Goal: Task Accomplishment & Management: Manage account settings

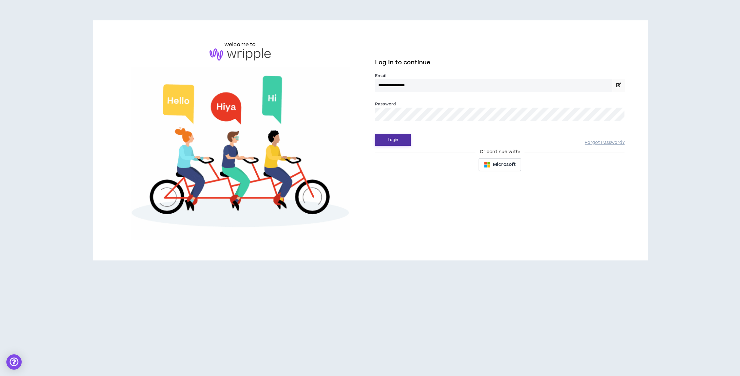
click at [395, 138] on button "Login" at bounding box center [393, 140] width 36 height 12
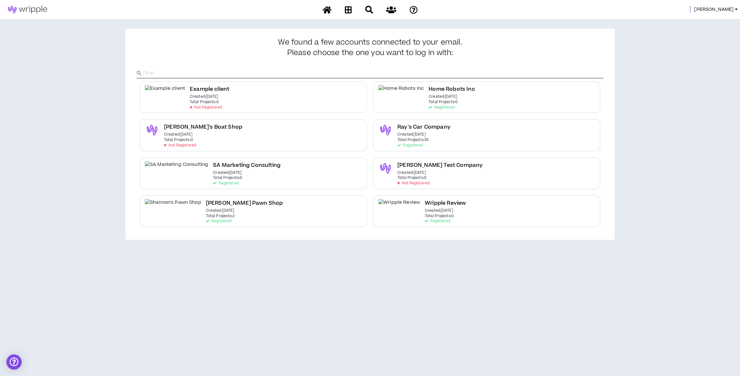
click at [730, 8] on span "Leigh" at bounding box center [713, 9] width 39 height 7
click at [717, 22] on link "System Admin Portal" at bounding box center [708, 22] width 58 height 10
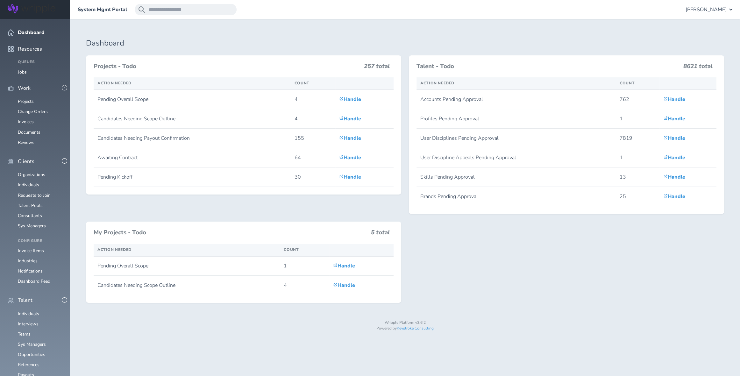
click at [41, 197] on ul "Organizations Individuals Requests to Join Talent Pools Consultants Sys Managers" at bounding box center [35, 200] width 55 height 56
click at [39, 213] on link "Consultants" at bounding box center [30, 216] width 24 height 6
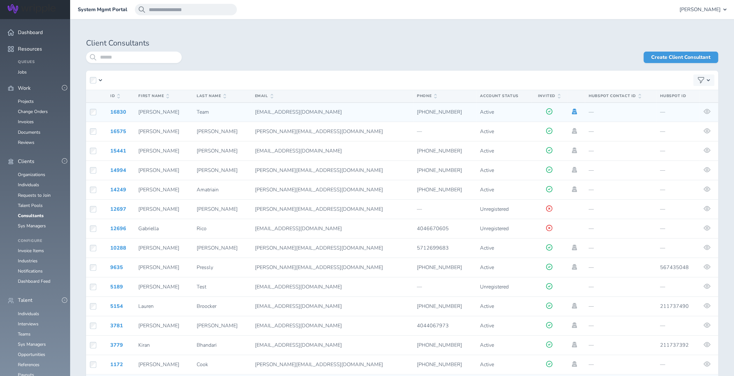
click at [571, 110] on icon at bounding box center [573, 112] width 5 height 6
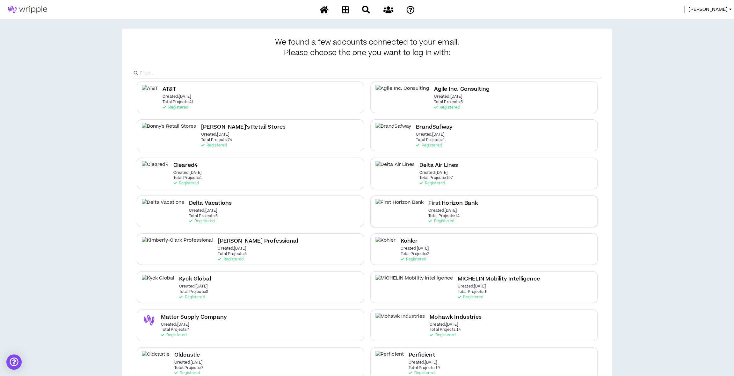
scroll to position [67, 0]
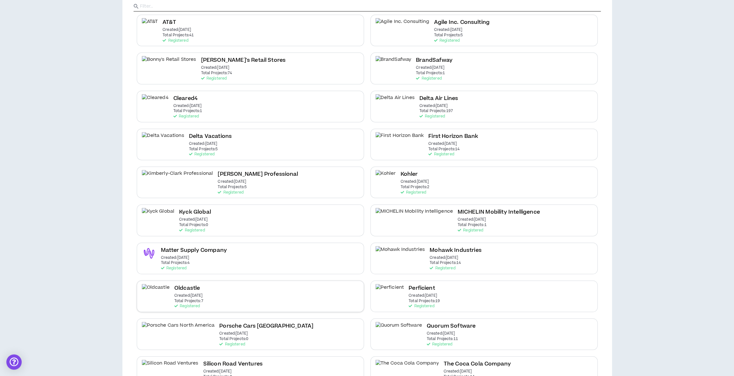
click at [249, 289] on div "Oldcastle Created: [DATE] Total Projects: 7 Registered" at bounding box center [250, 297] width 227 height 32
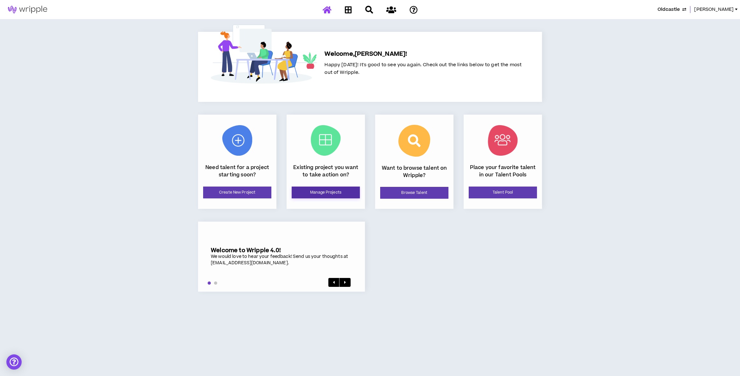
click at [312, 191] on link "Manage Projects" at bounding box center [326, 193] width 68 height 12
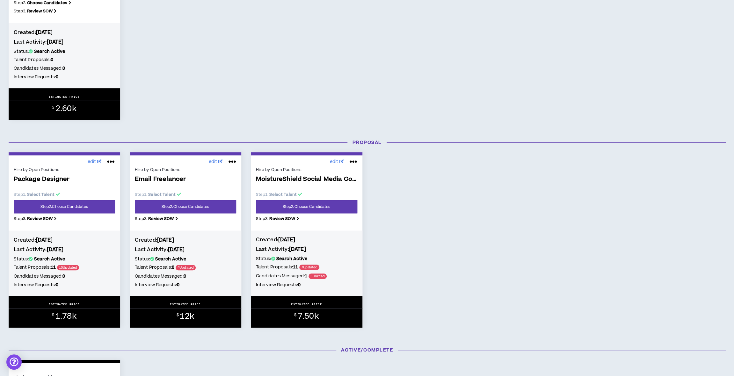
scroll to position [201, 0]
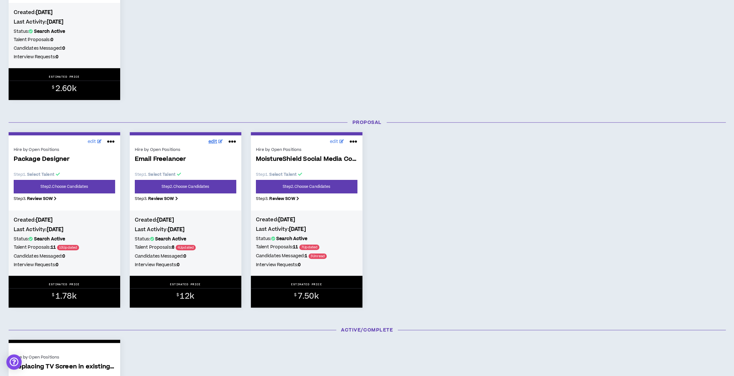
click at [215, 143] on span "edit" at bounding box center [212, 142] width 9 height 7
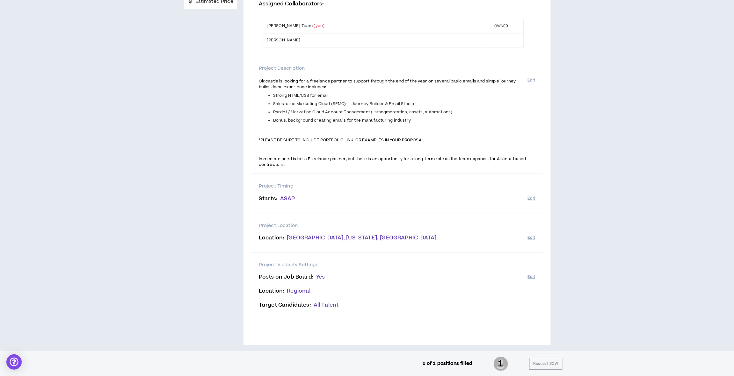
scroll to position [114, 0]
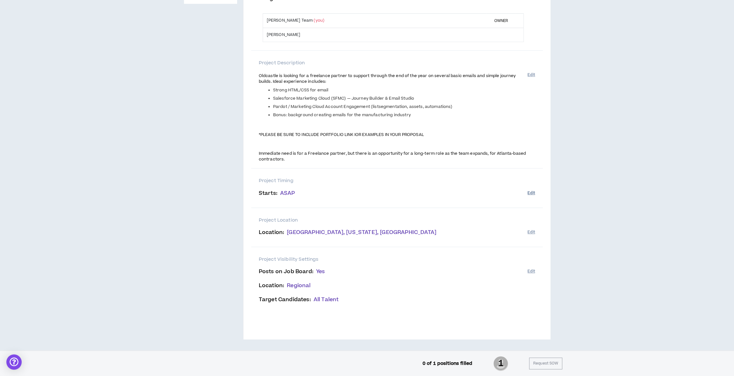
click at [530, 192] on button "Edit" at bounding box center [530, 193] width 7 height 11
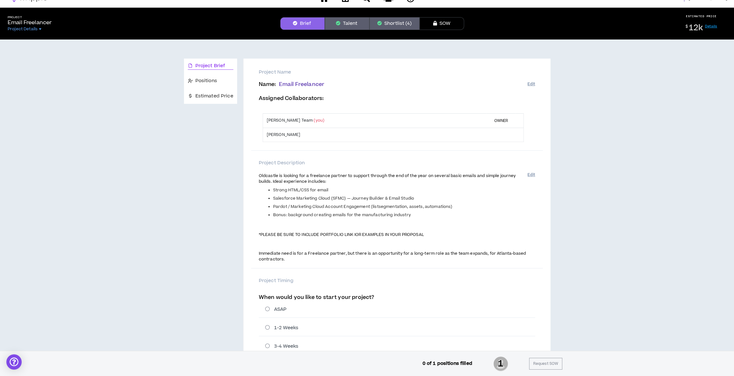
scroll to position [4, 0]
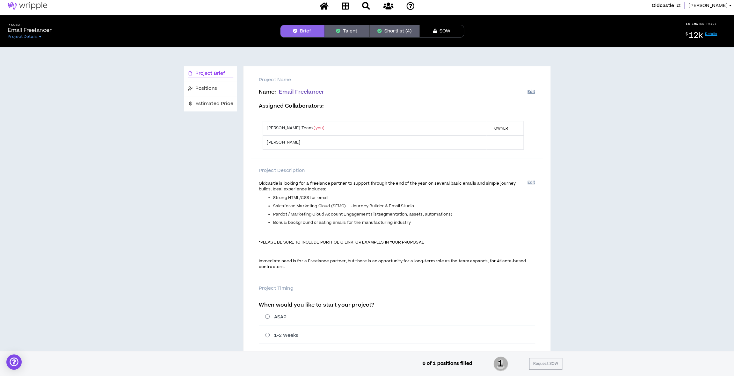
click at [530, 90] on button "Edit" at bounding box center [530, 92] width 7 height 11
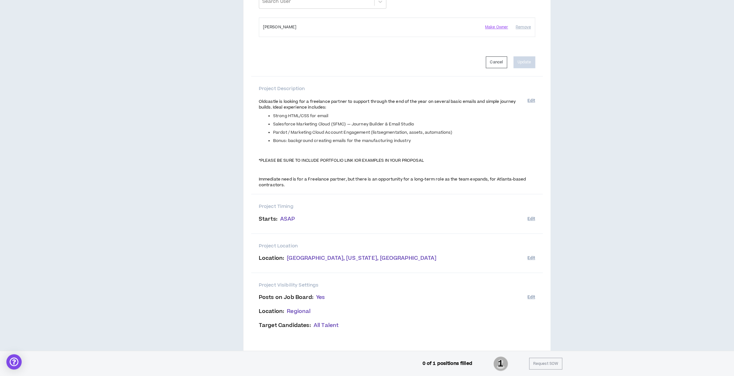
scroll to position [246, 0]
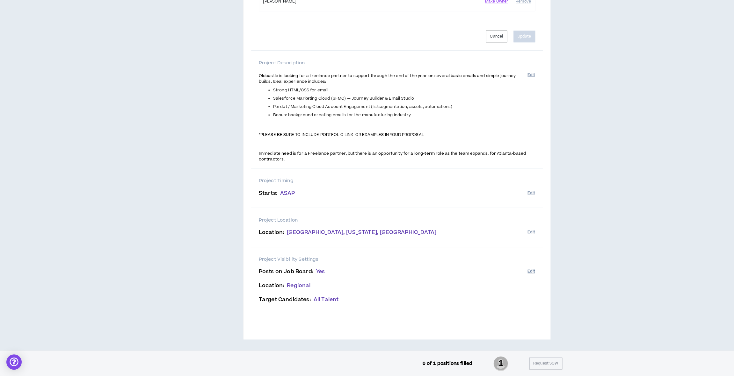
click at [533, 270] on button "Edit" at bounding box center [530, 271] width 7 height 11
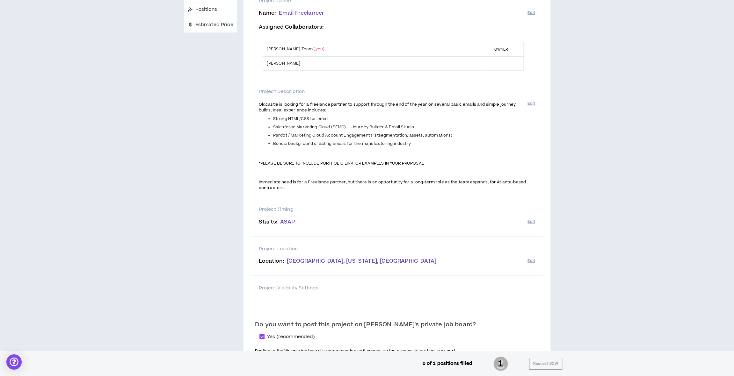
scroll to position [77, 0]
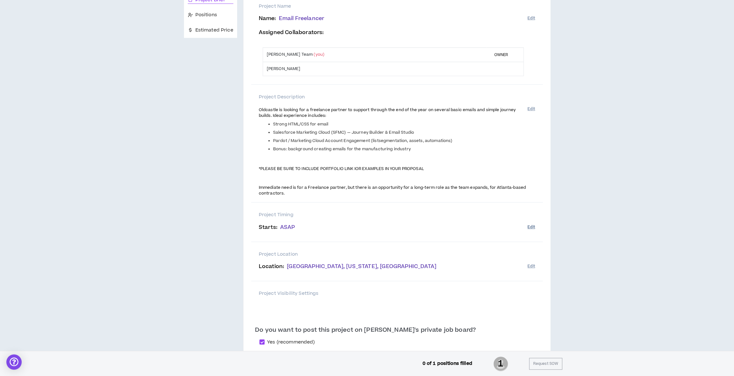
click at [534, 229] on button "Edit" at bounding box center [530, 227] width 7 height 11
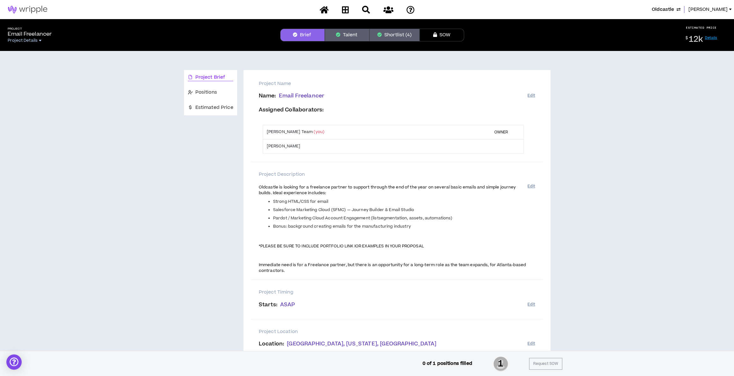
click at [30, 39] on span "Project Details" at bounding box center [23, 40] width 30 height 5
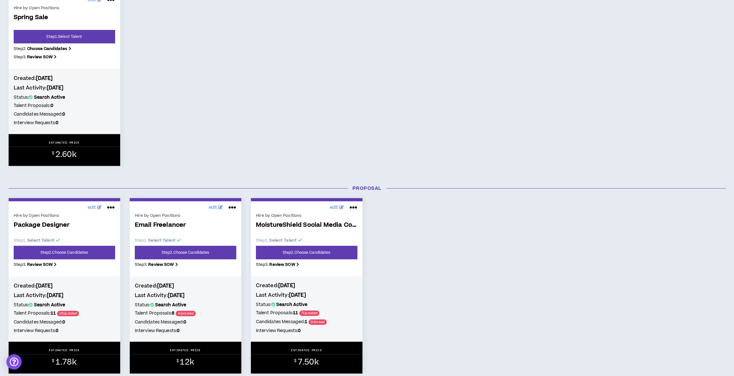
scroll to position [167, 0]
